Goal: Information Seeking & Learning: Learn about a topic

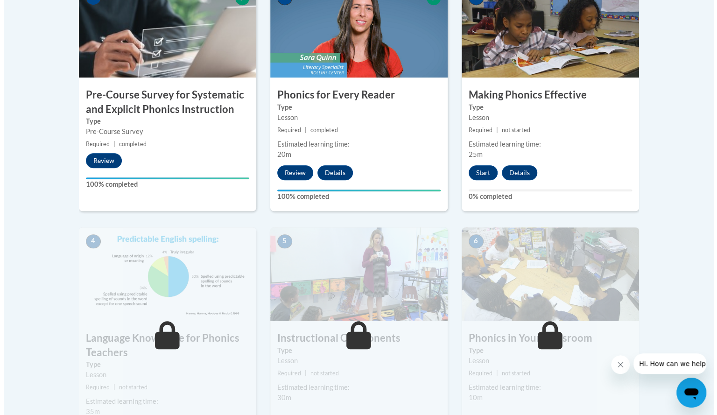
scroll to position [330, 0]
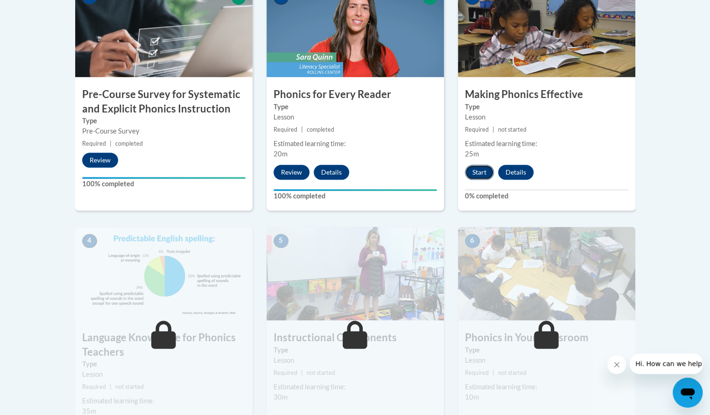
click at [487, 169] on button "Start" at bounding box center [479, 172] width 29 height 15
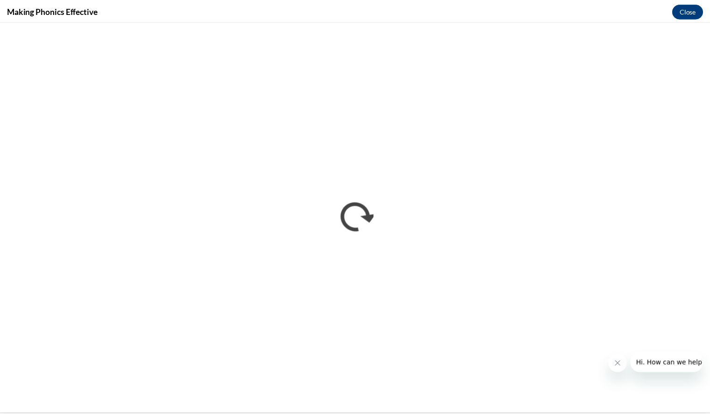
scroll to position [0, 0]
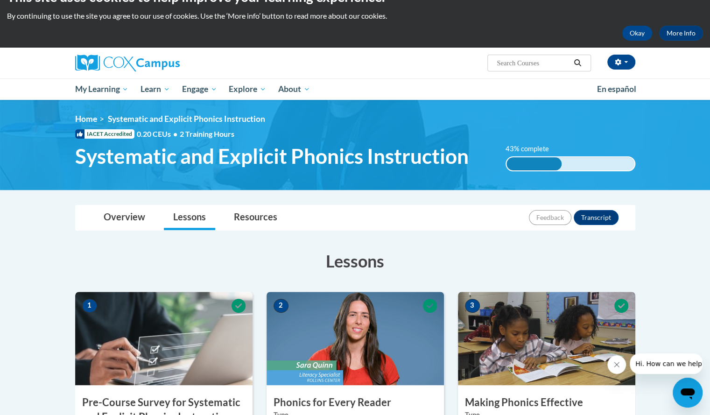
scroll to position [31, 0]
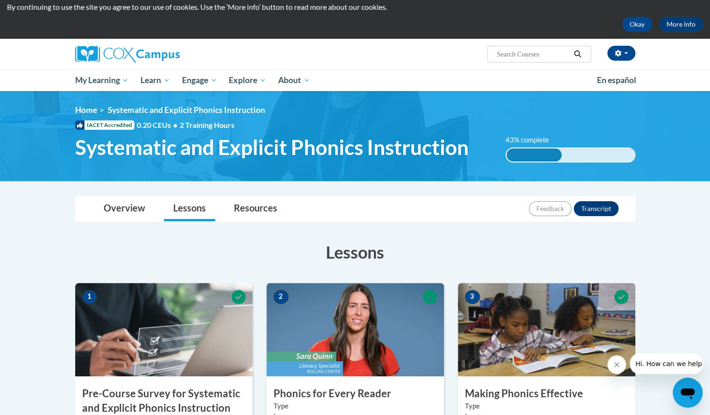
click at [435, 148] on span "Systematic and Explicit Phonics Instruction" at bounding box center [271, 147] width 393 height 25
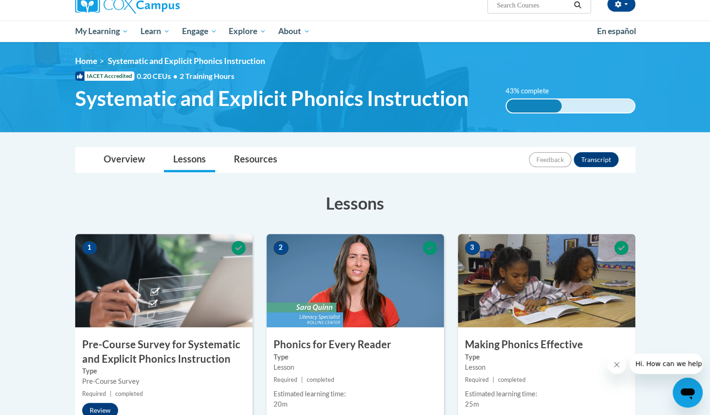
scroll to position [0, 0]
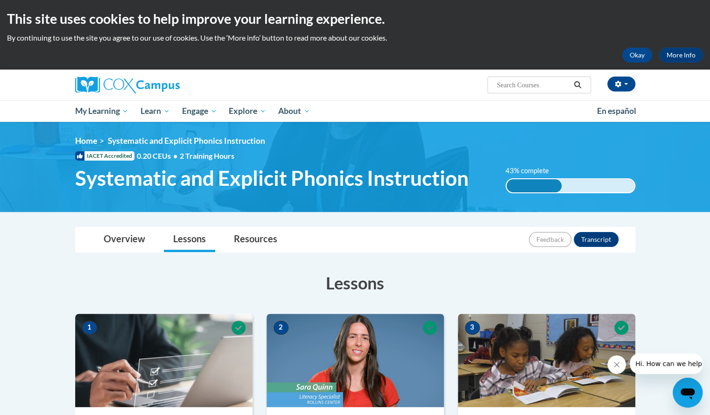
click at [148, 172] on span "Systematic and Explicit Phonics Instruction" at bounding box center [271, 178] width 393 height 25
click at [144, 142] on span "Systematic and Explicit Phonics Instruction" at bounding box center [186, 141] width 157 height 10
click at [518, 186] on div "43% complete" at bounding box center [533, 185] width 55 height 13
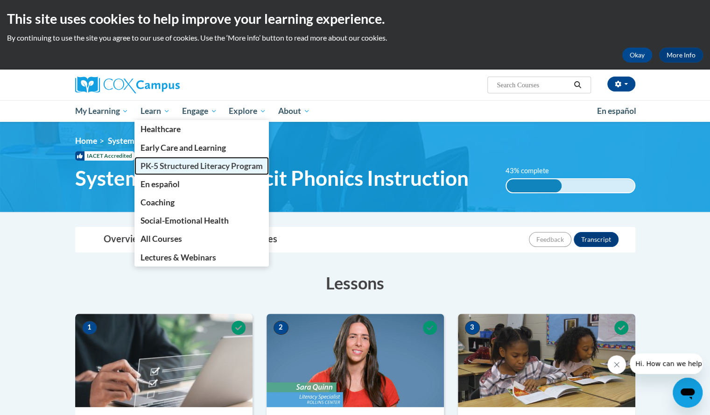
click at [162, 163] on span "PK-5 Structured Literacy Program" at bounding box center [201, 166] width 122 height 10
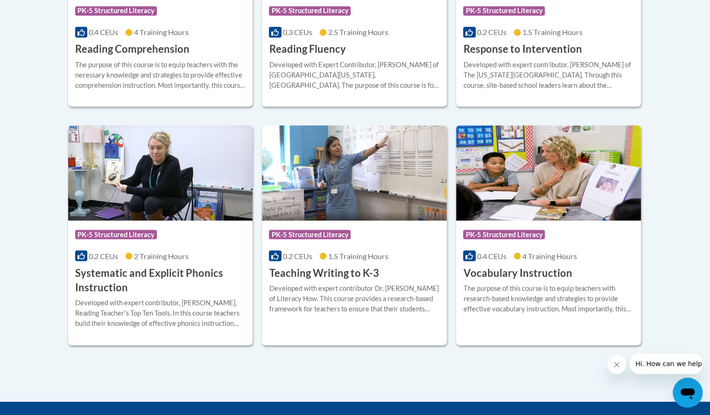
scroll to position [1005, 0]
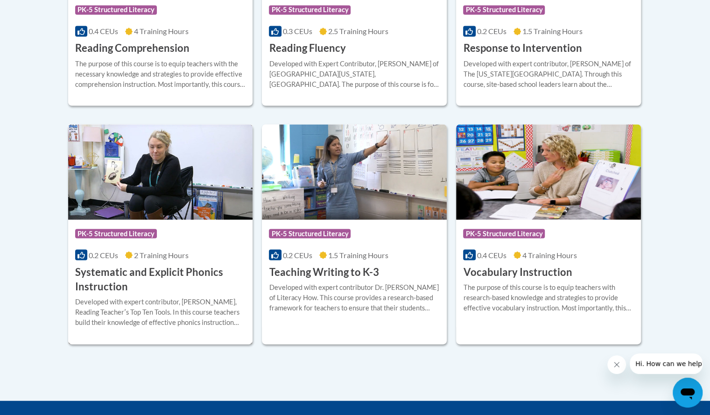
click at [119, 233] on span "PK-5 Structured Literacy" at bounding box center [116, 233] width 82 height 9
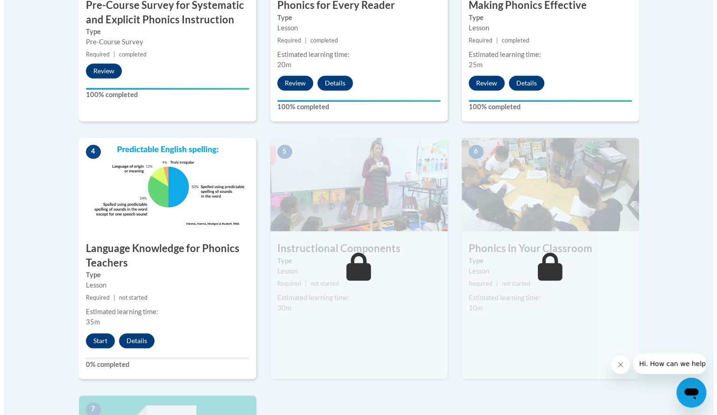
scroll to position [419, 0]
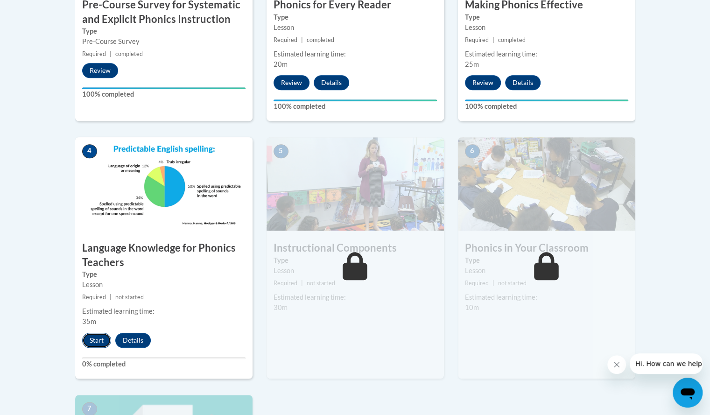
click at [99, 341] on button "Start" at bounding box center [96, 340] width 29 height 15
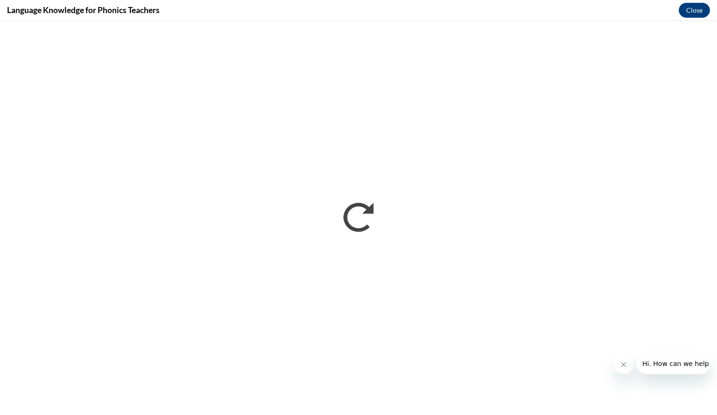
scroll to position [0, 0]
